Goal: Transaction & Acquisition: Purchase product/service

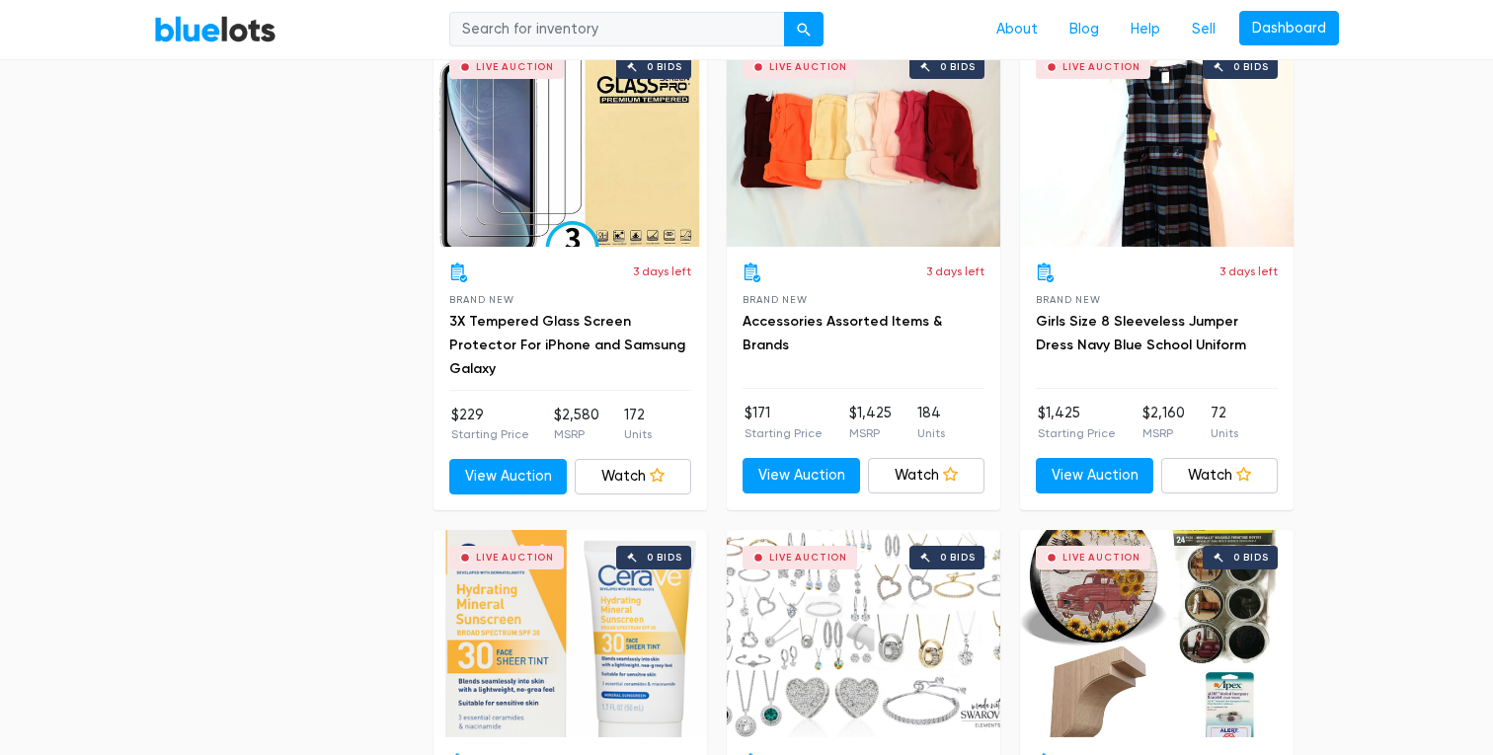
scroll to position [2122, 0]
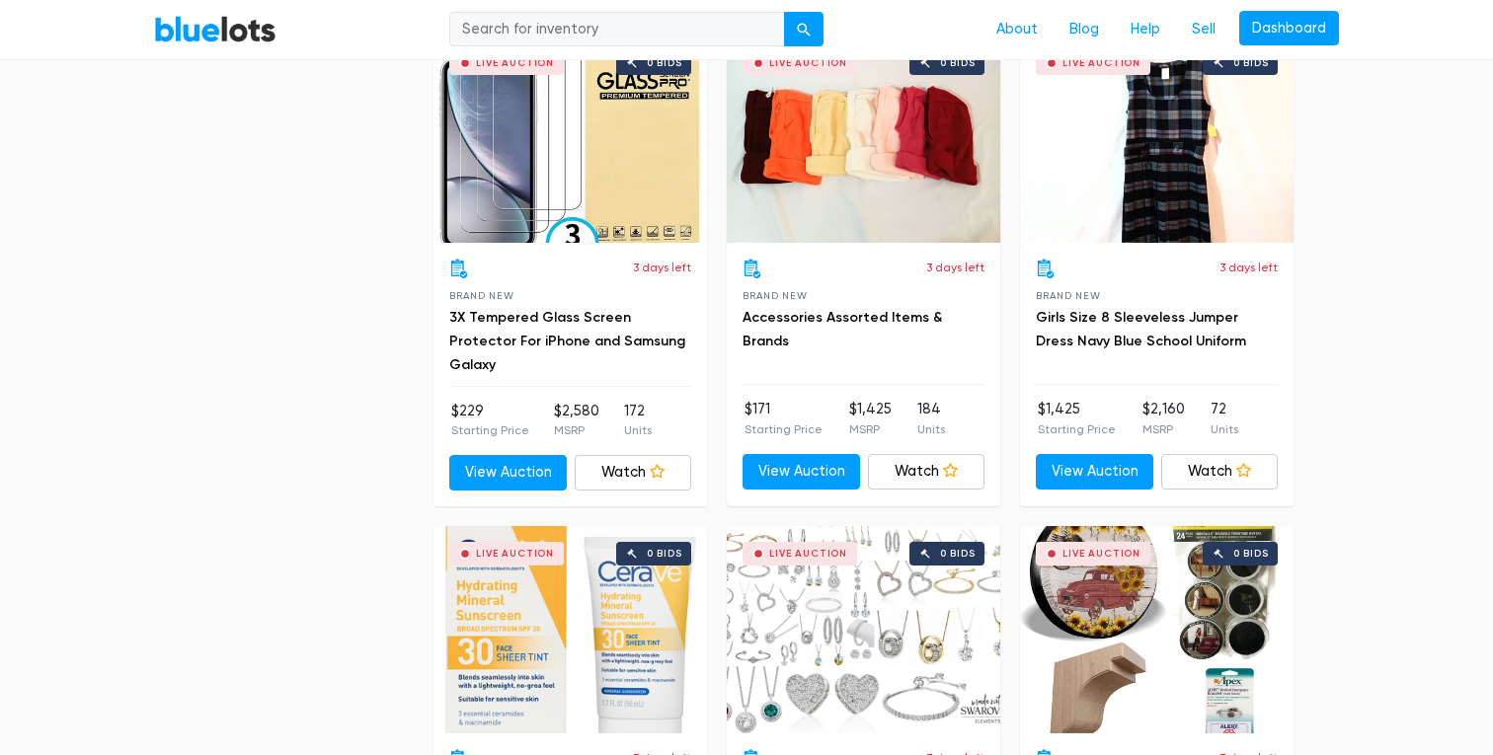
click at [851, 184] on div "Live Auction 0 bids" at bounding box center [864, 139] width 274 height 207
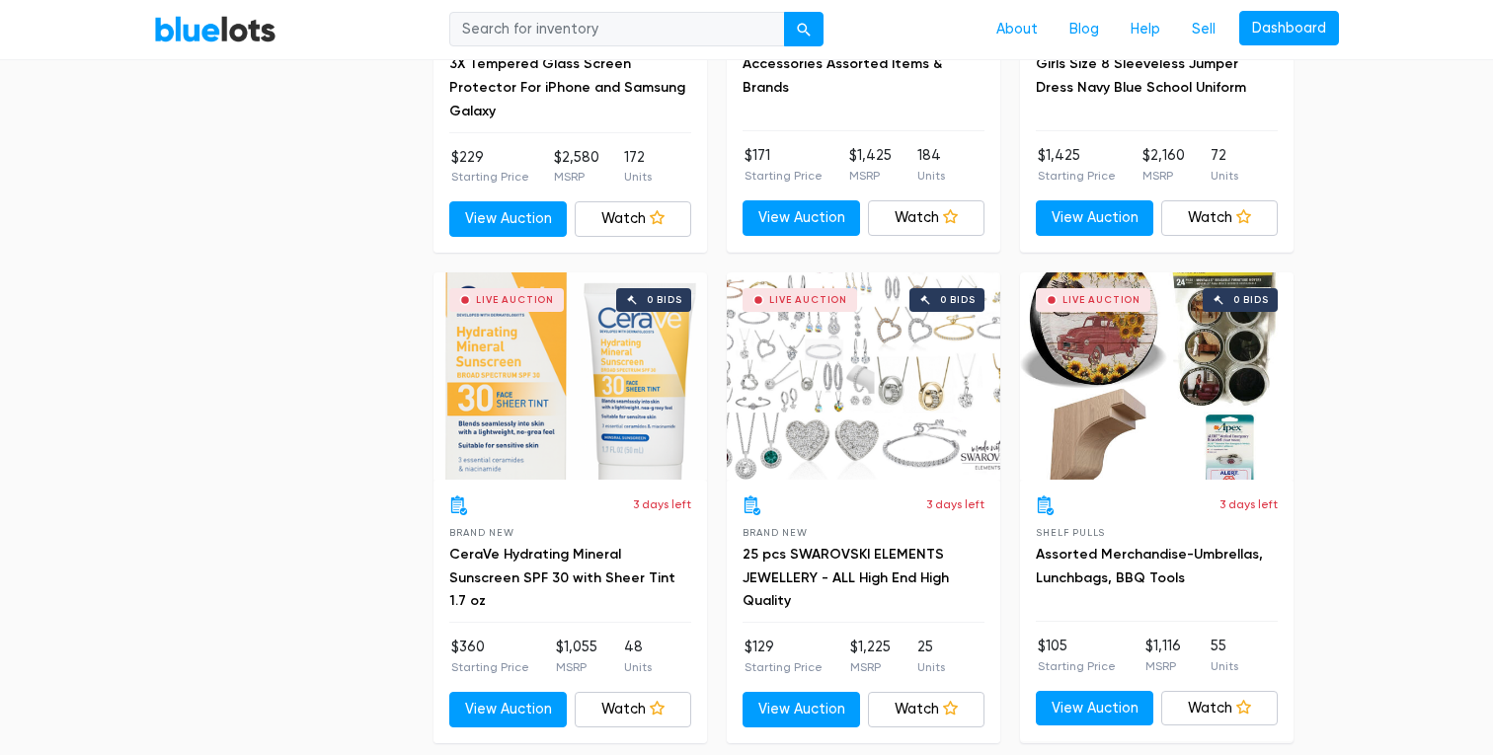
scroll to position [2384, 0]
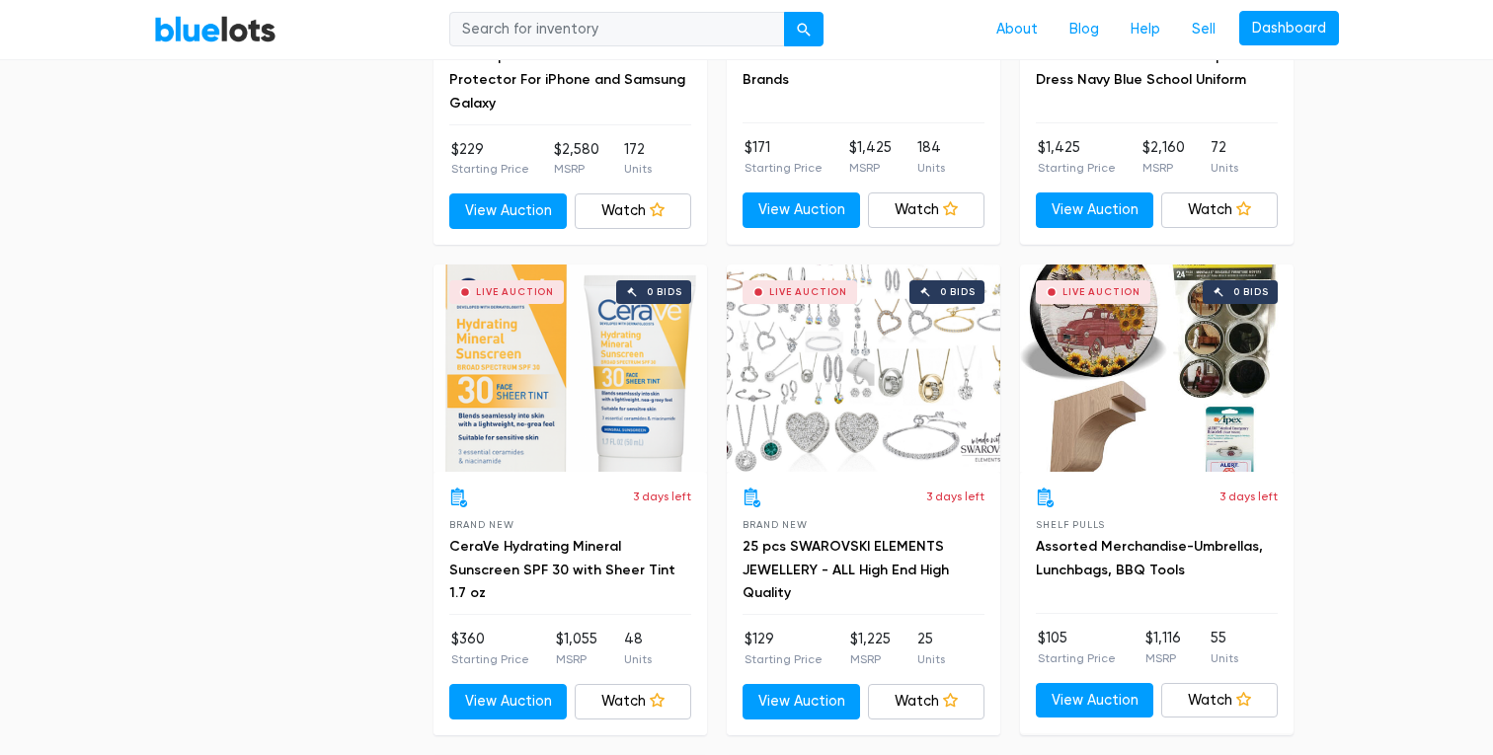
click at [595, 430] on div "Live Auction 0 bids" at bounding box center [571, 368] width 274 height 207
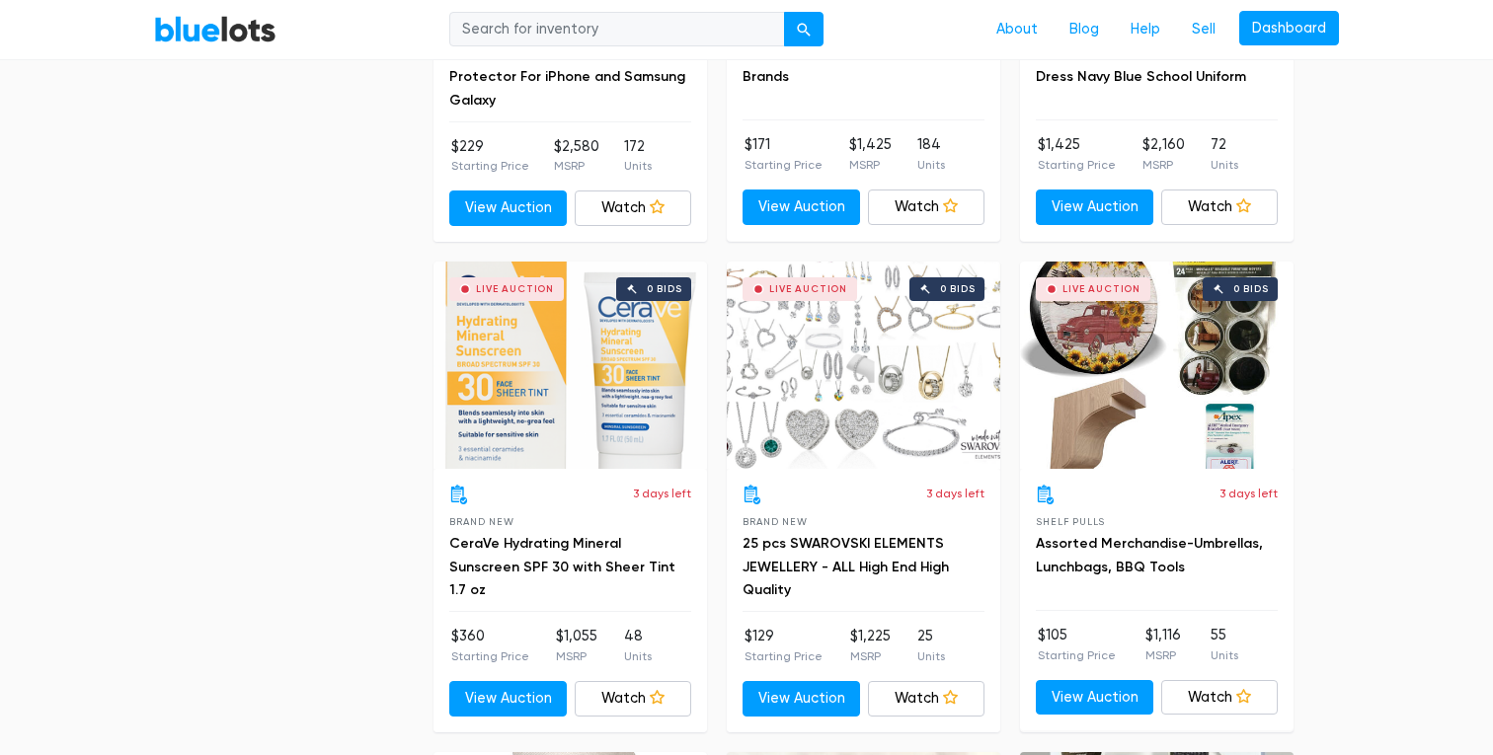
scroll to position [2389, 0]
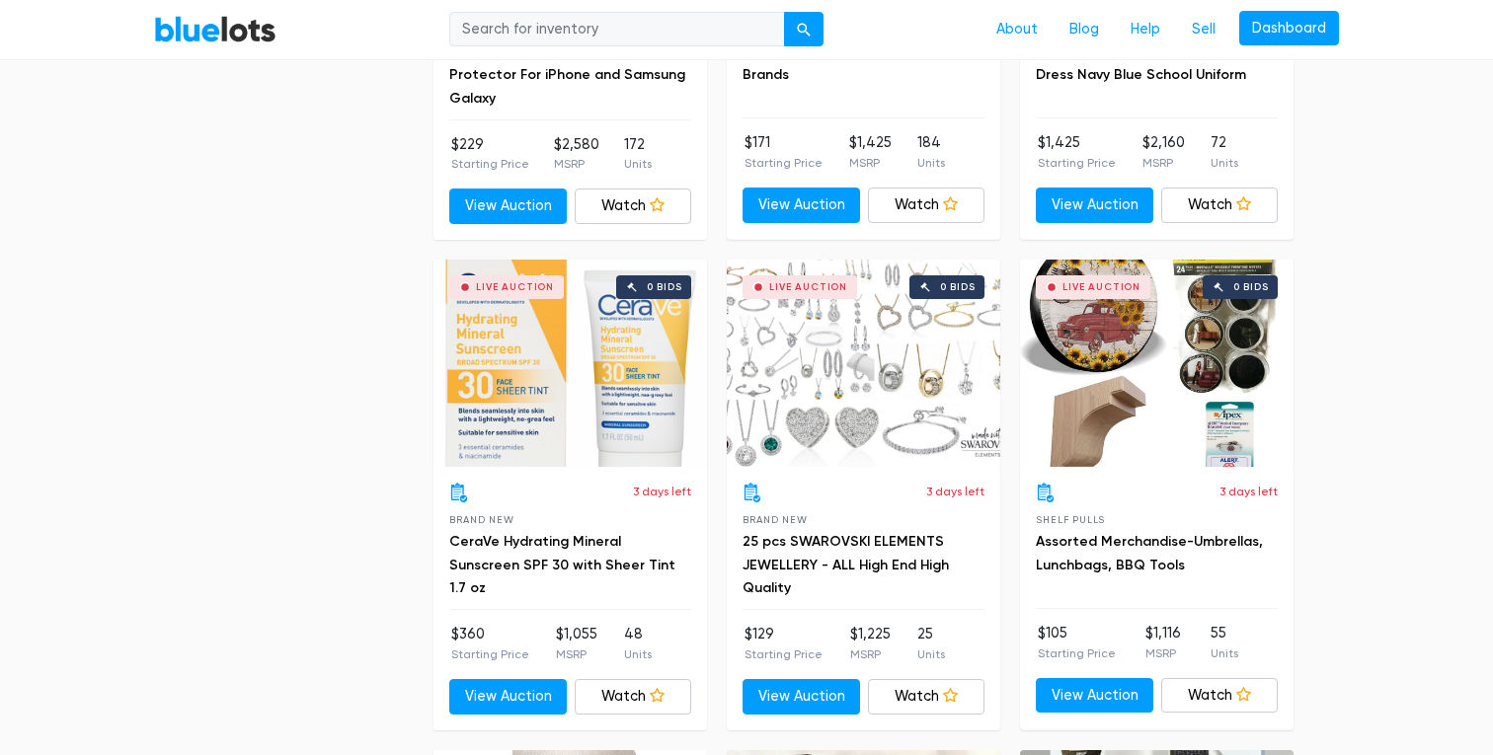
click at [950, 295] on div "Live Auction 0 bids" at bounding box center [864, 363] width 274 height 207
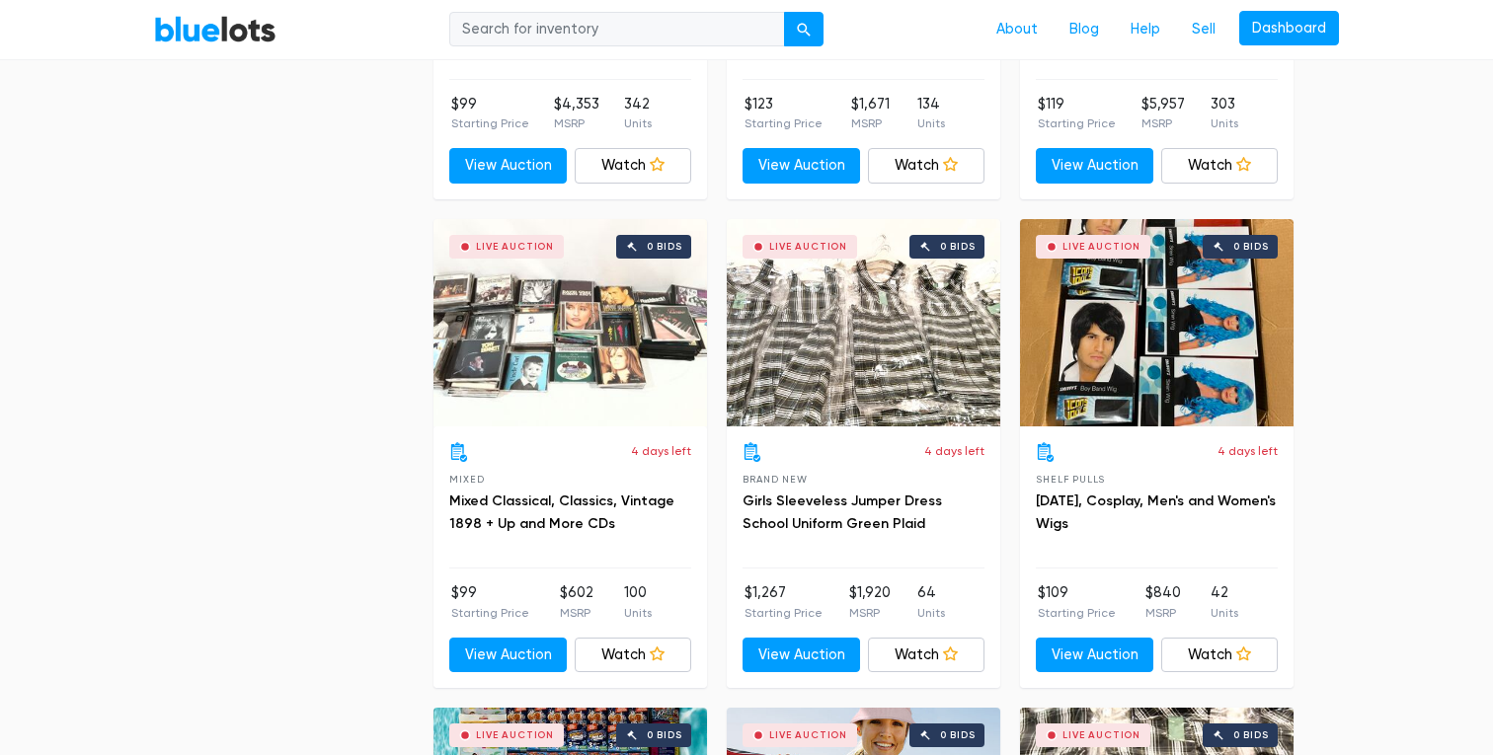
scroll to position [4435, 0]
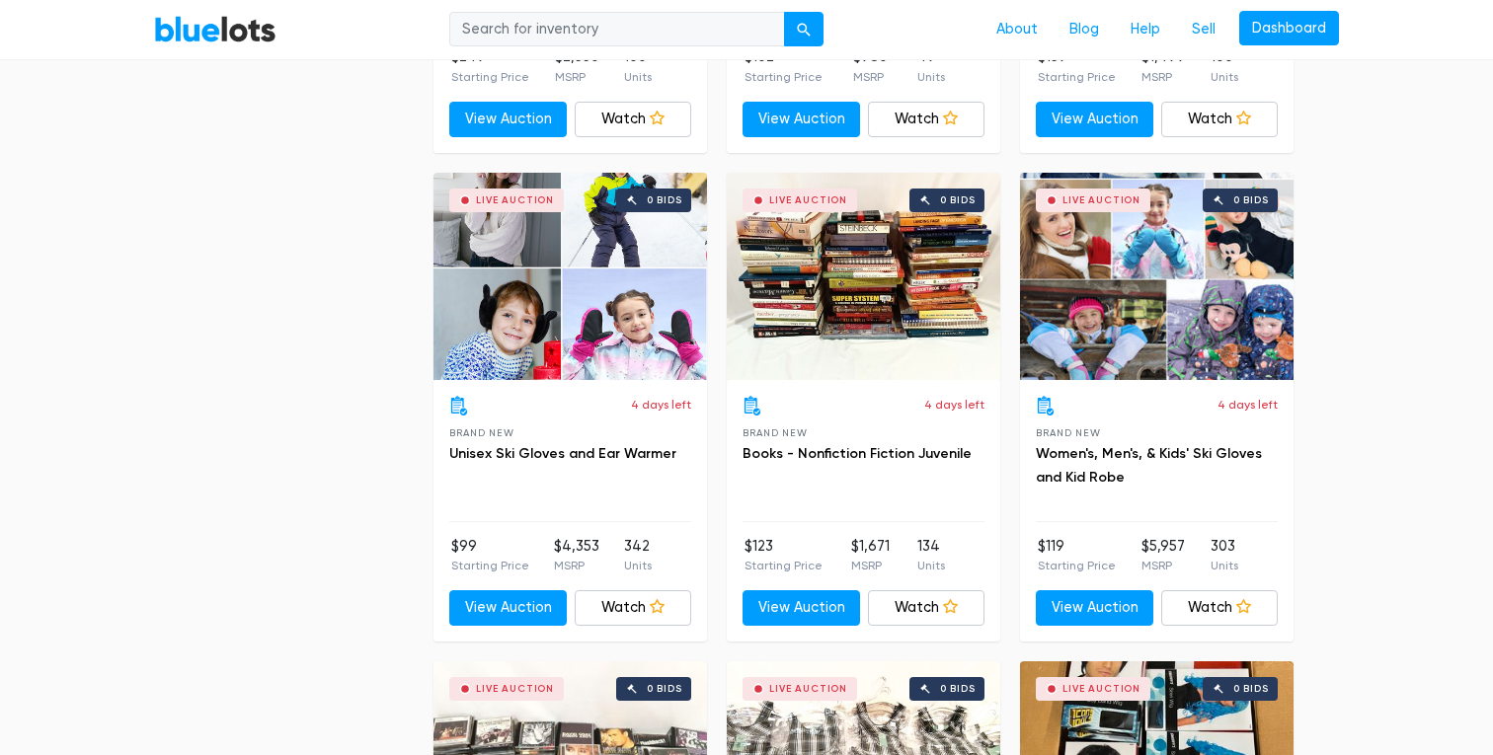
click at [498, 346] on div "Live Auction 0 bids" at bounding box center [571, 276] width 274 height 207
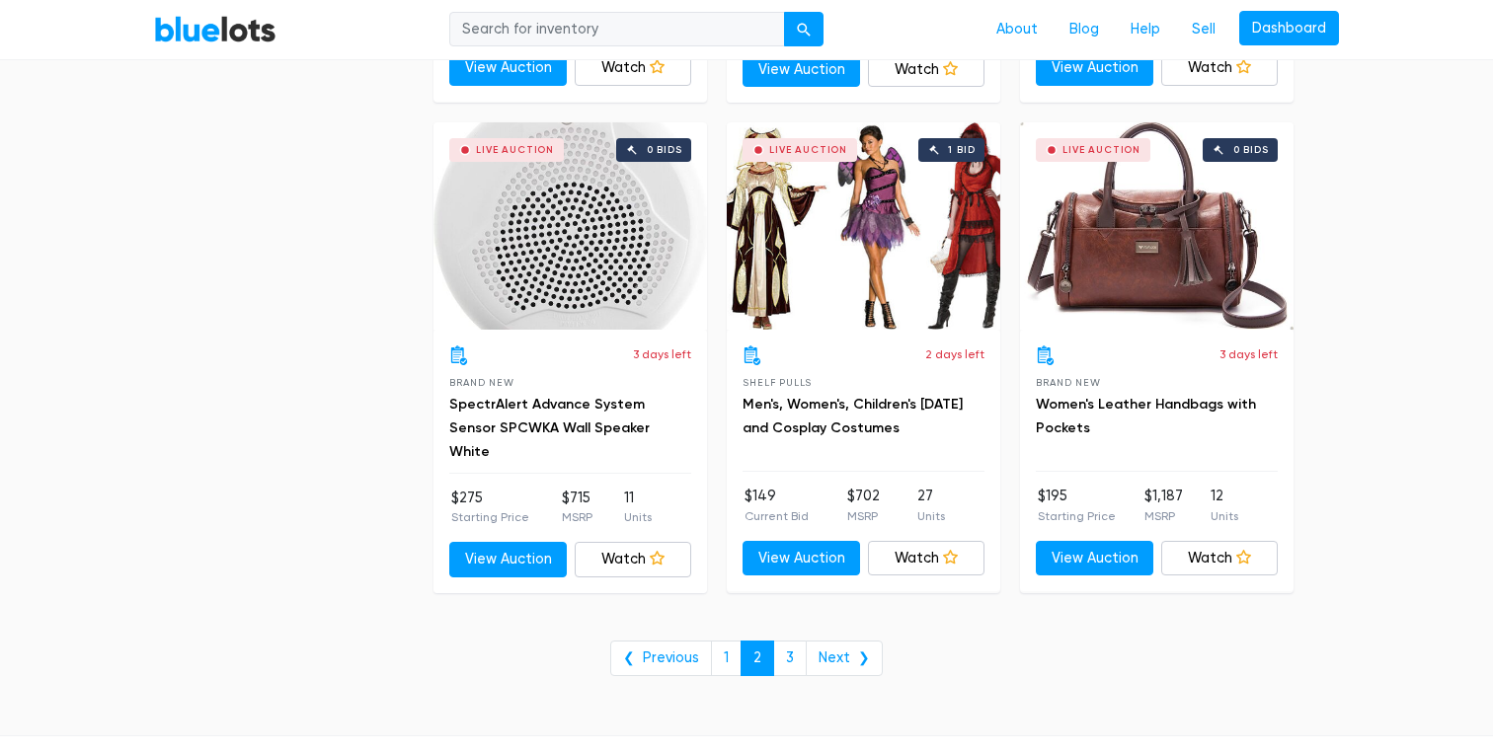
scroll to position [6933, 0]
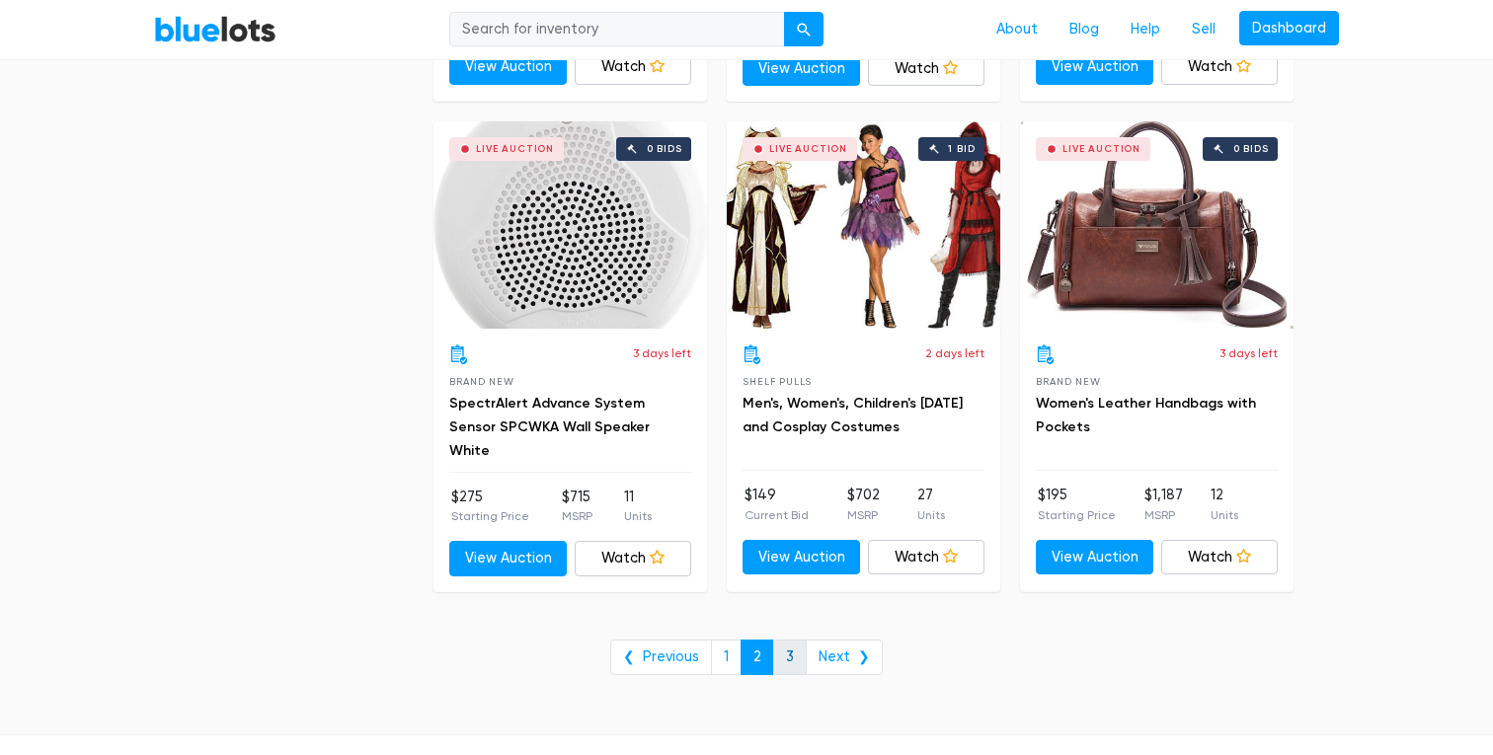
click at [784, 658] on link "3" at bounding box center [790, 658] width 34 height 36
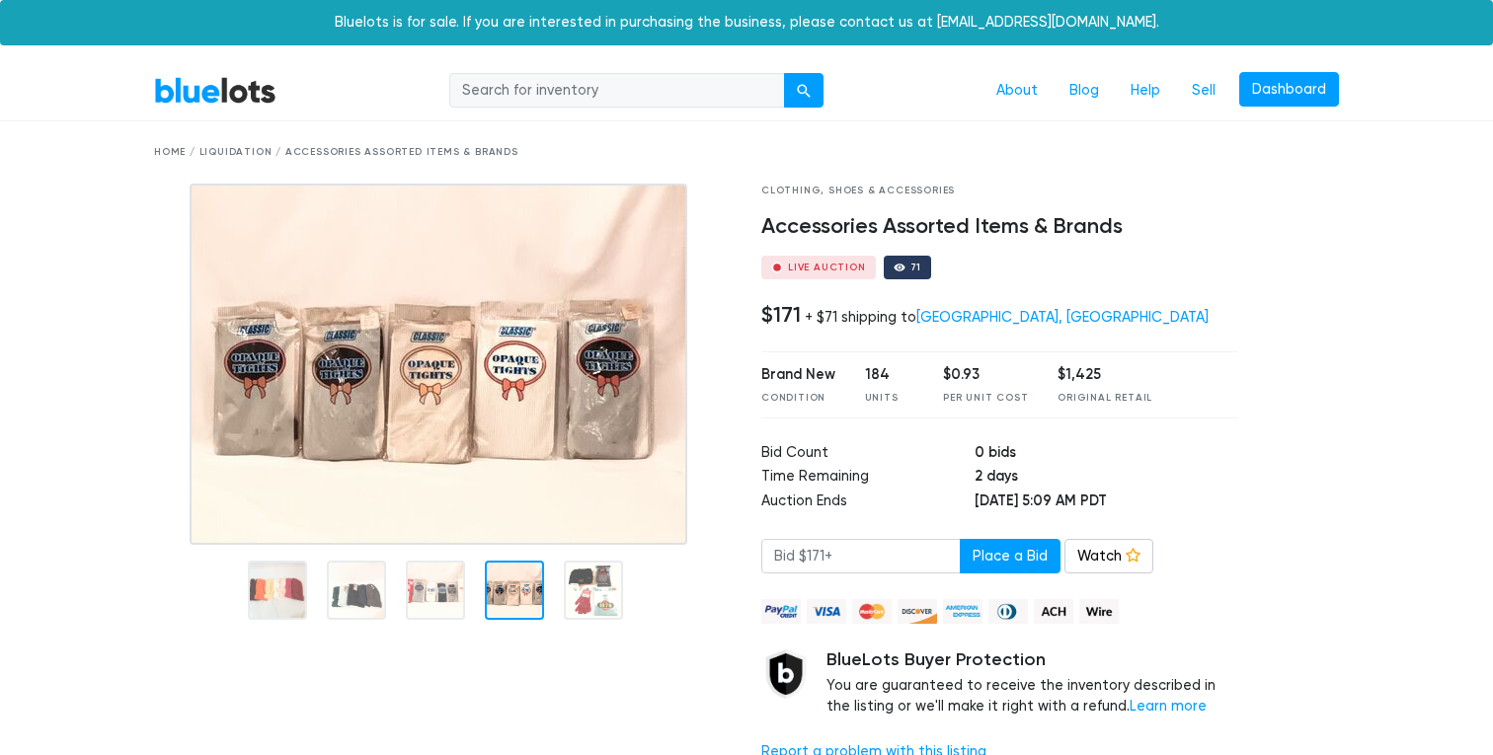
click at [521, 663] on div at bounding box center [442, 481] width 607 height 595
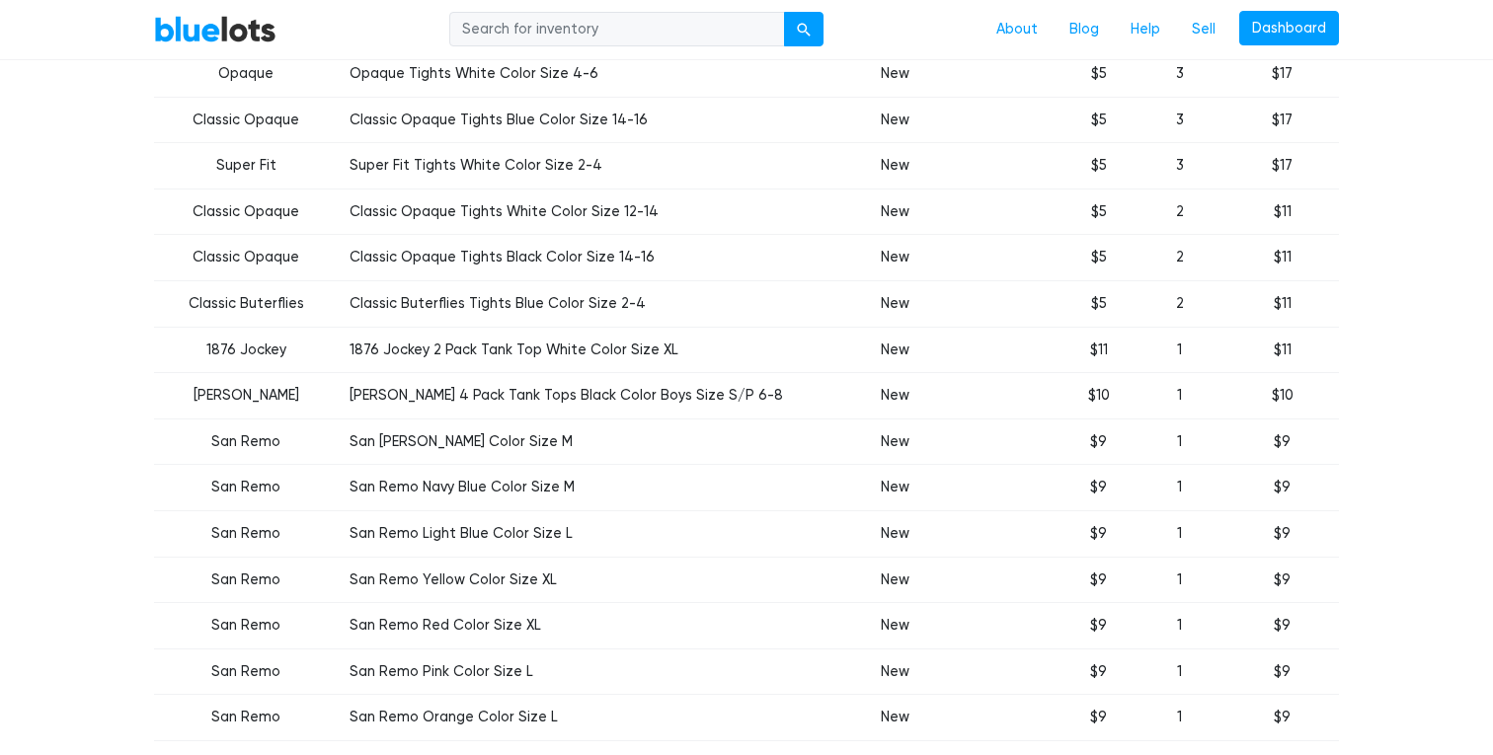
scroll to position [1980, 0]
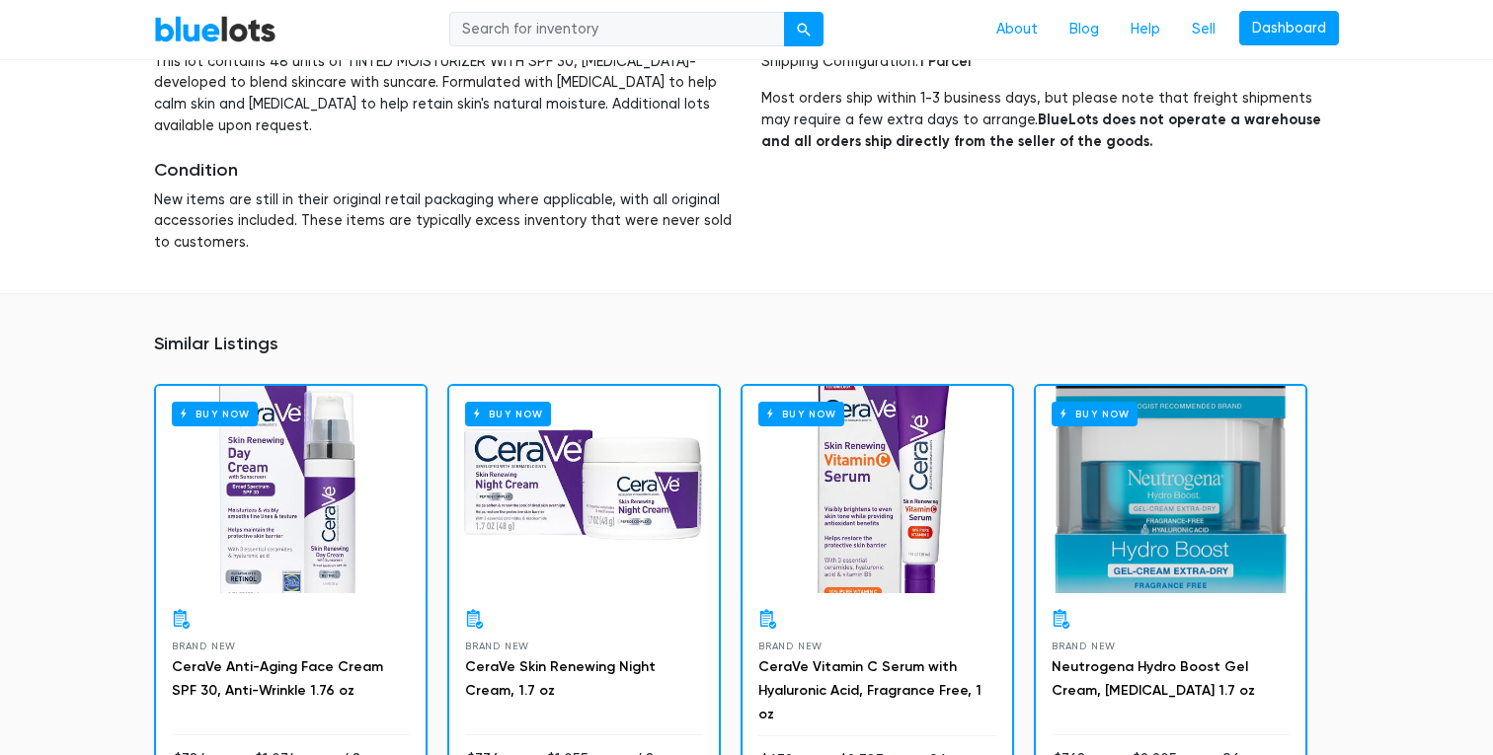
scroll to position [1367, 0]
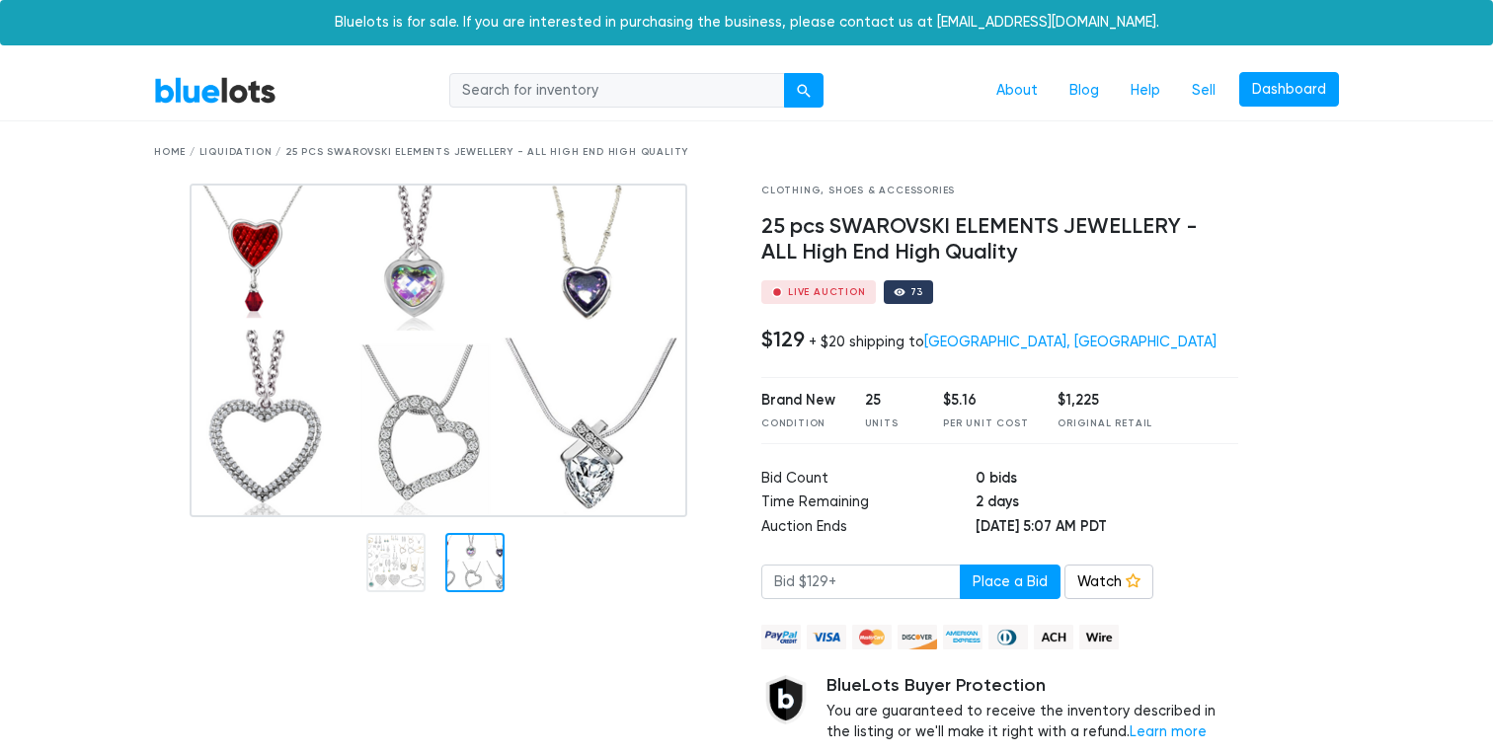
click at [481, 572] on div at bounding box center [474, 562] width 59 height 59
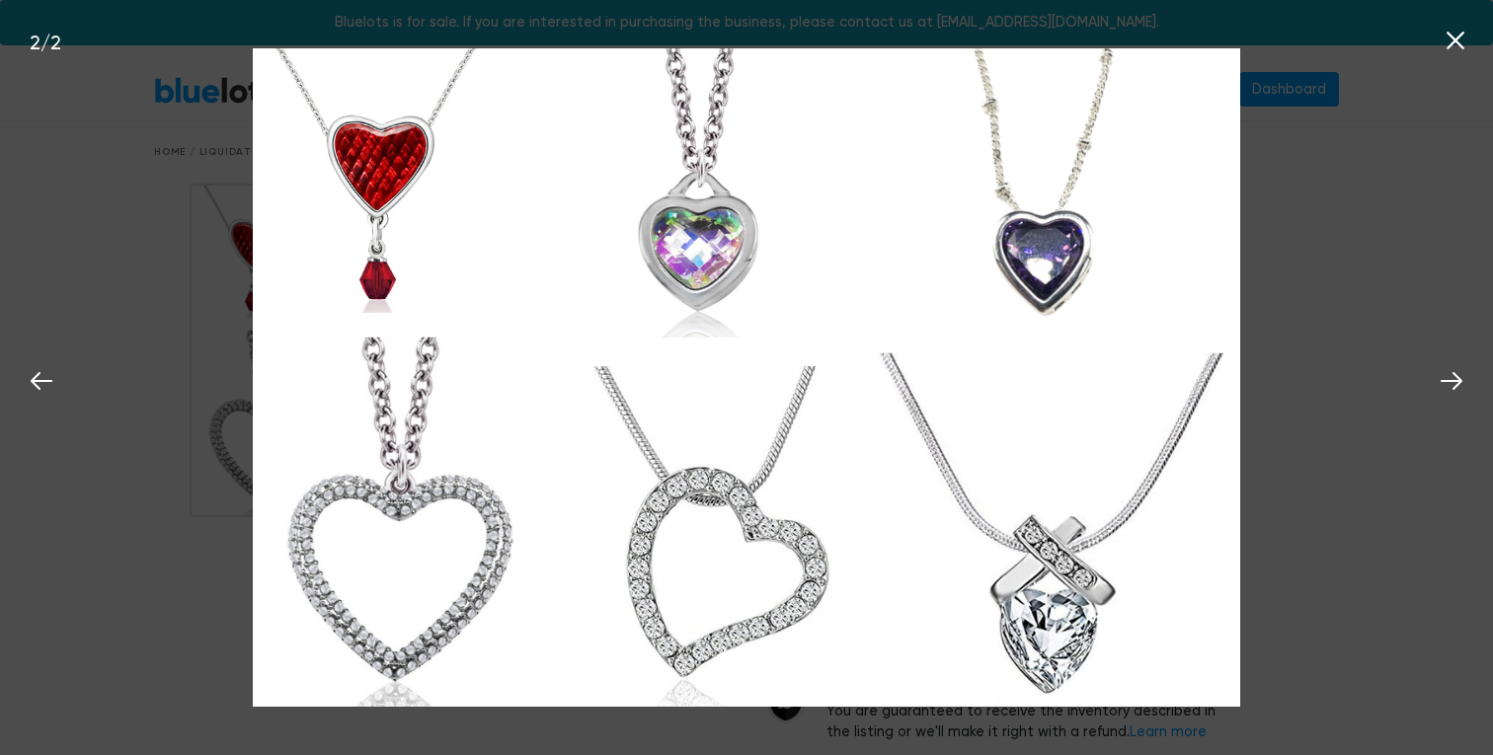
click at [1466, 33] on icon at bounding box center [1456, 41] width 30 height 30
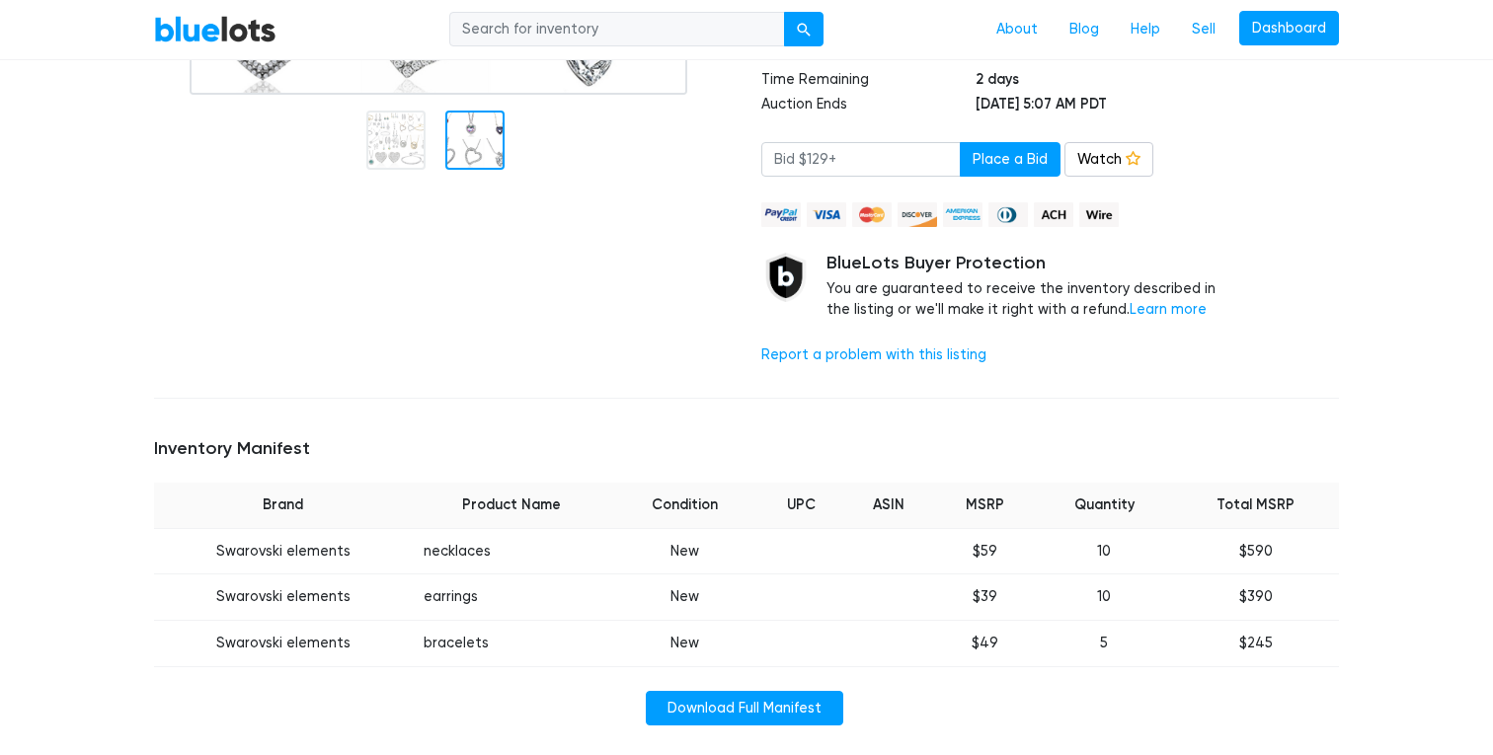
scroll to position [427, 0]
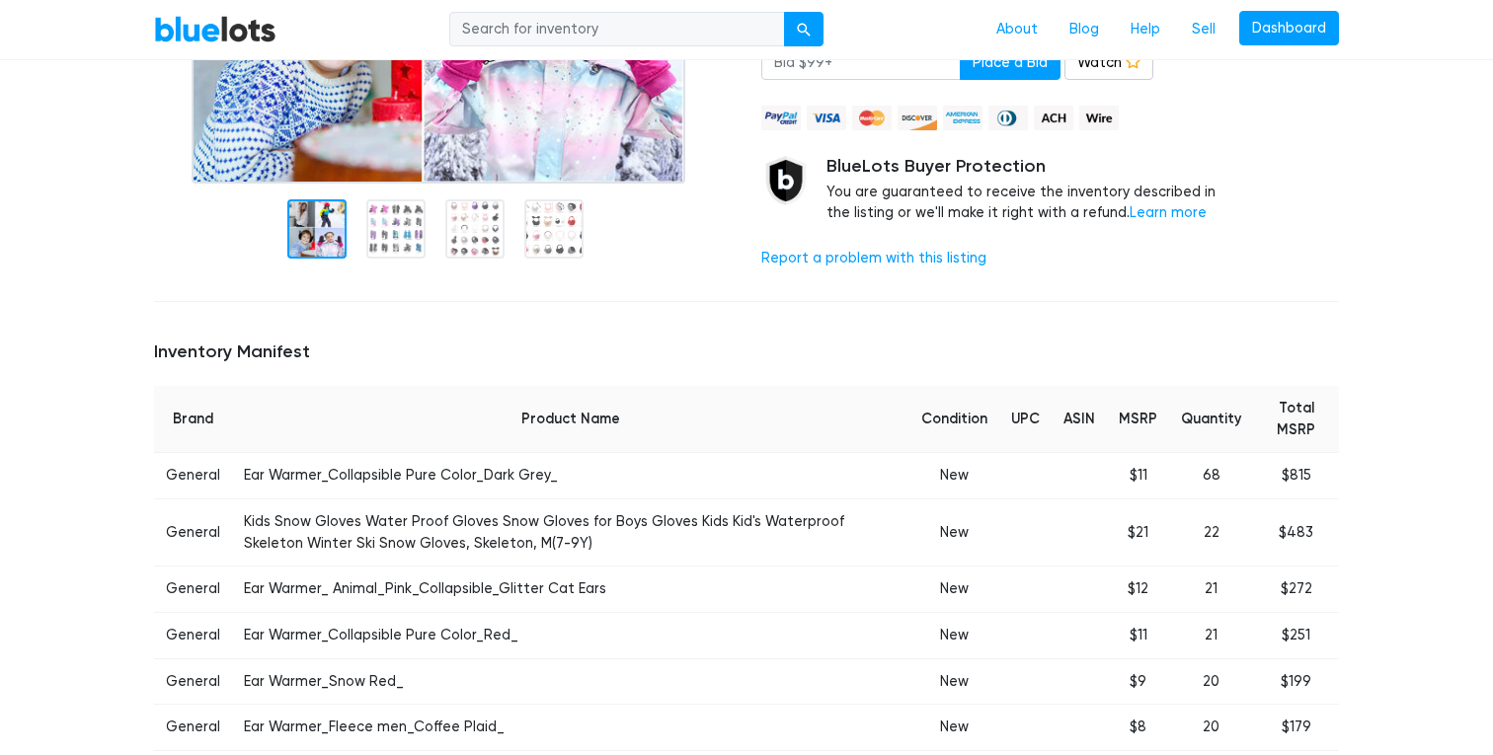
scroll to position [357, 0]
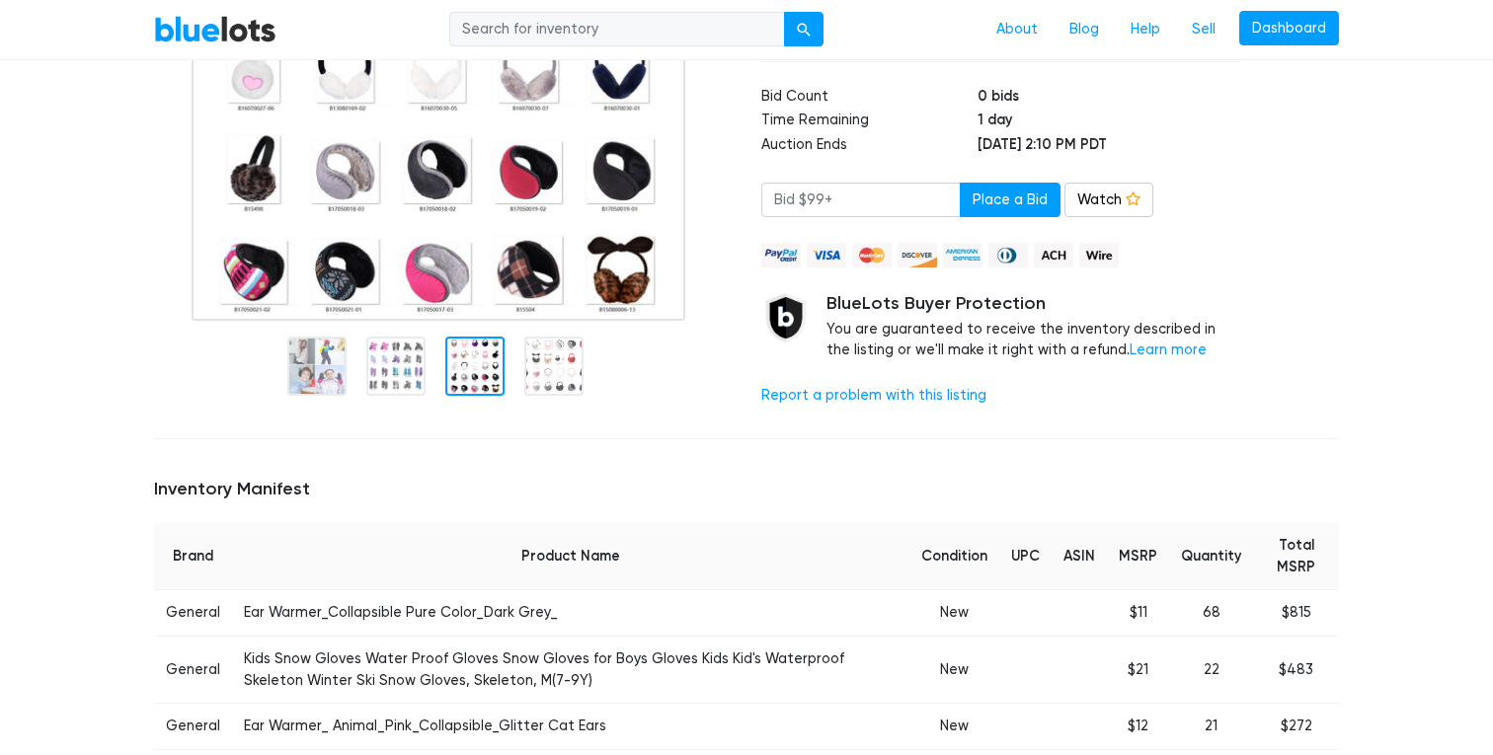
click at [462, 357] on div at bounding box center [474, 366] width 59 height 59
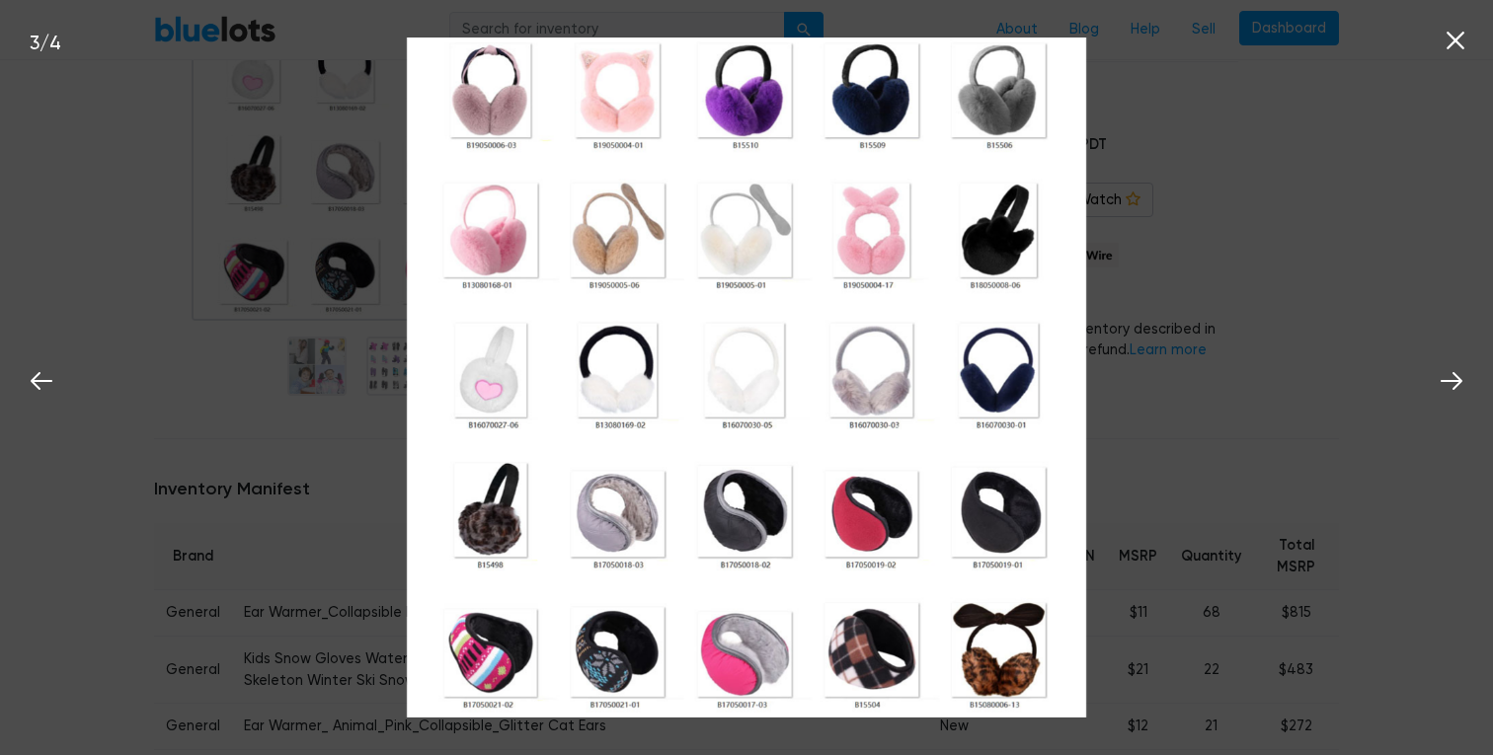
click at [387, 357] on div "3 / 4" at bounding box center [746, 377] width 1493 height 755
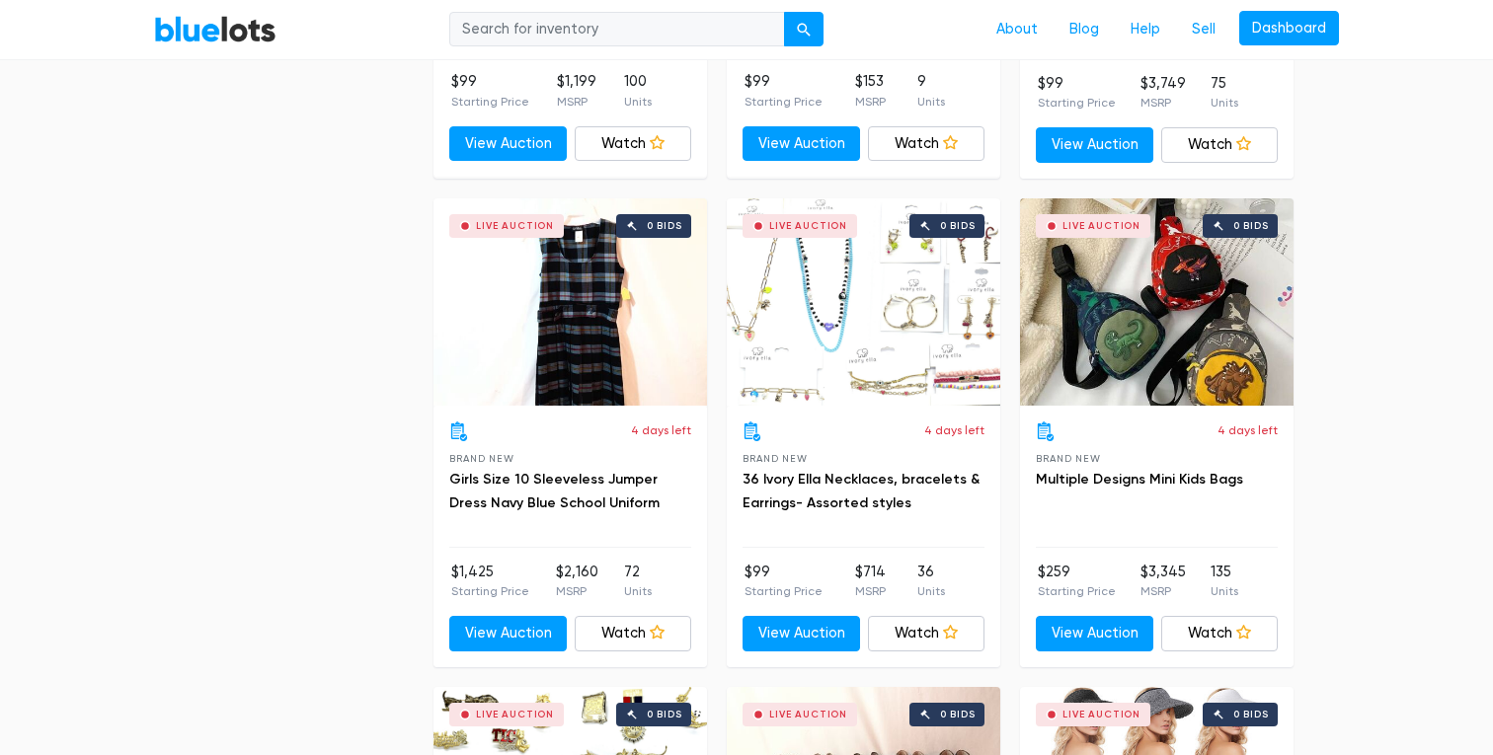
scroll to position [1982, 0]
